Goal: Information Seeking & Learning: Learn about a topic

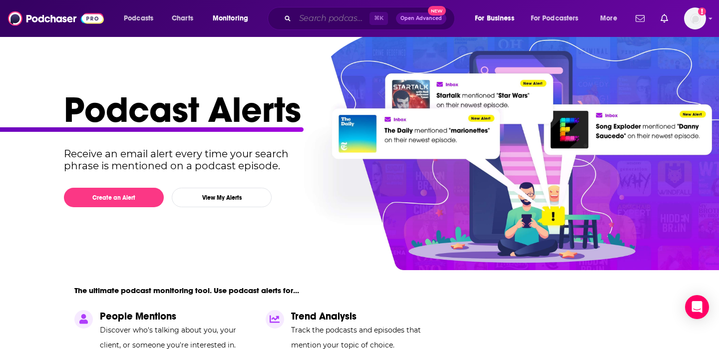
click at [319, 16] on input "Search podcasts, credits, & more..." at bounding box center [332, 18] width 74 height 16
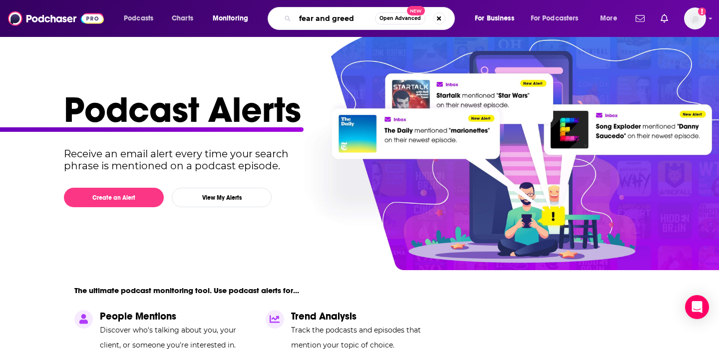
type input "fear and greed"
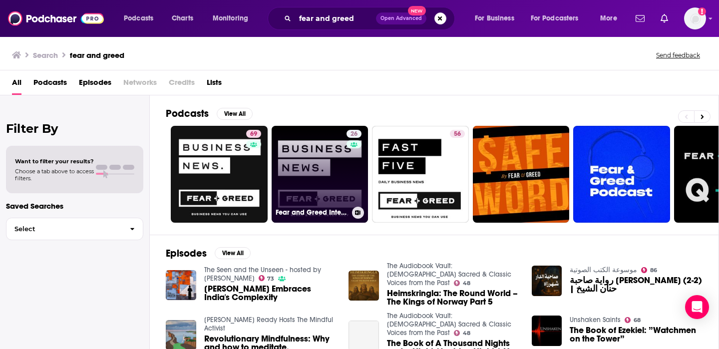
click at [306, 178] on link "26 Fear and Greed Interviews" at bounding box center [320, 174] width 97 height 97
